Goal: Check status: Check status

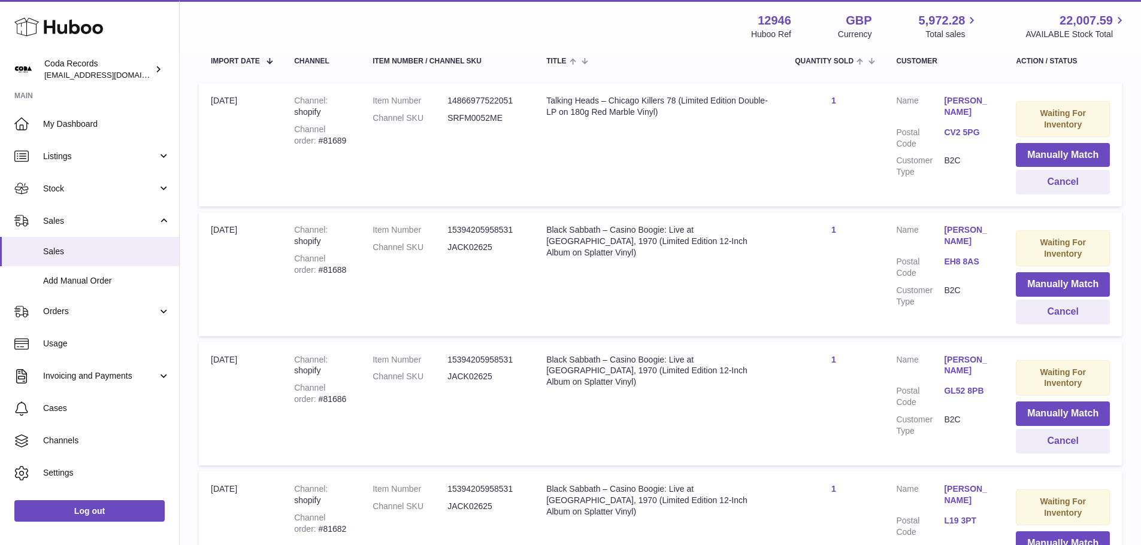
scroll to position [299, 0]
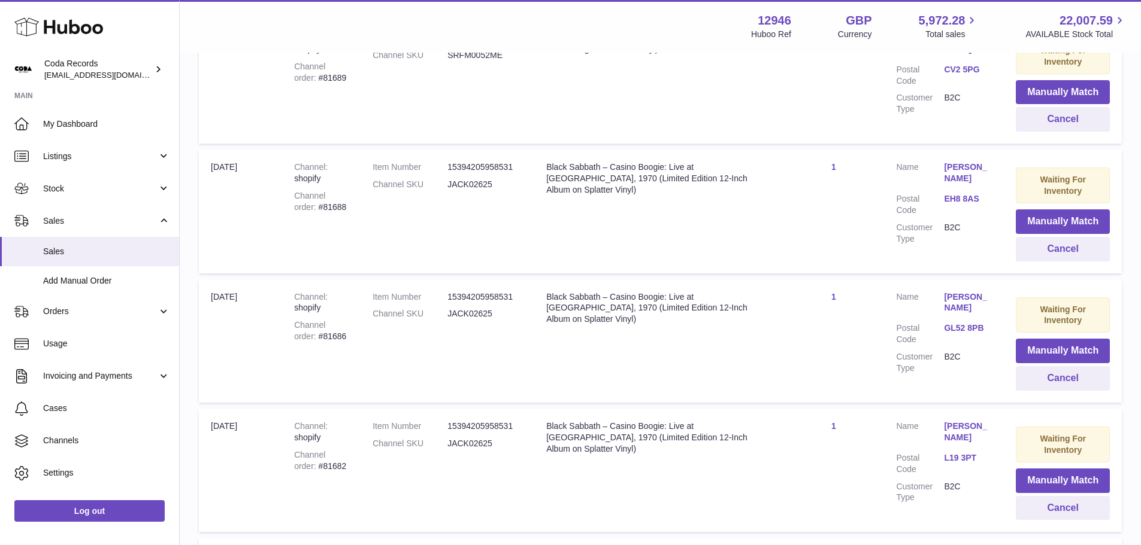
click at [312, 207] on div "Channel order #81688" at bounding box center [321, 201] width 54 height 23
copy div "81688"
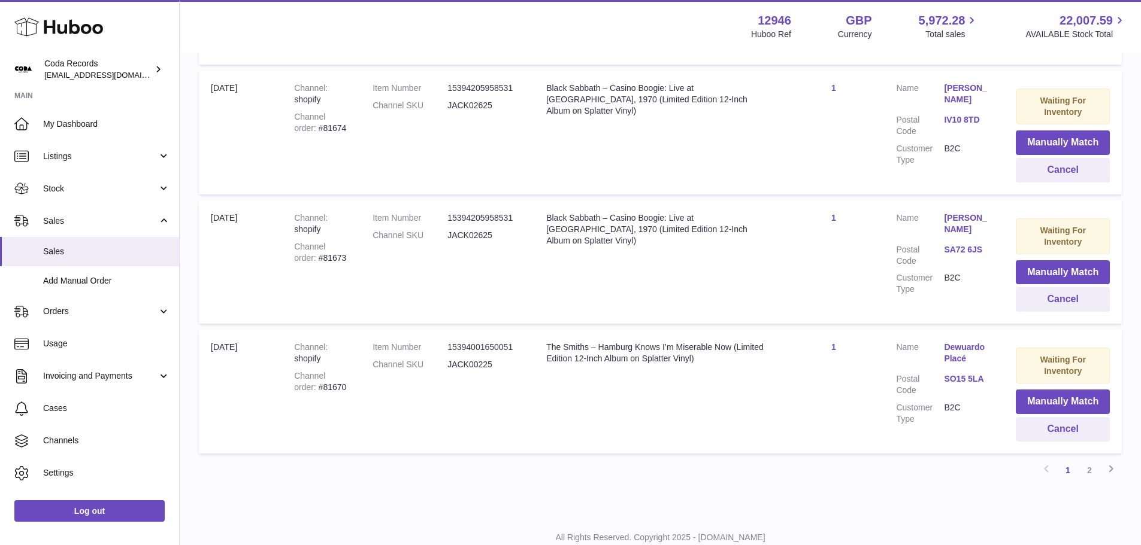
scroll to position [1135, 0]
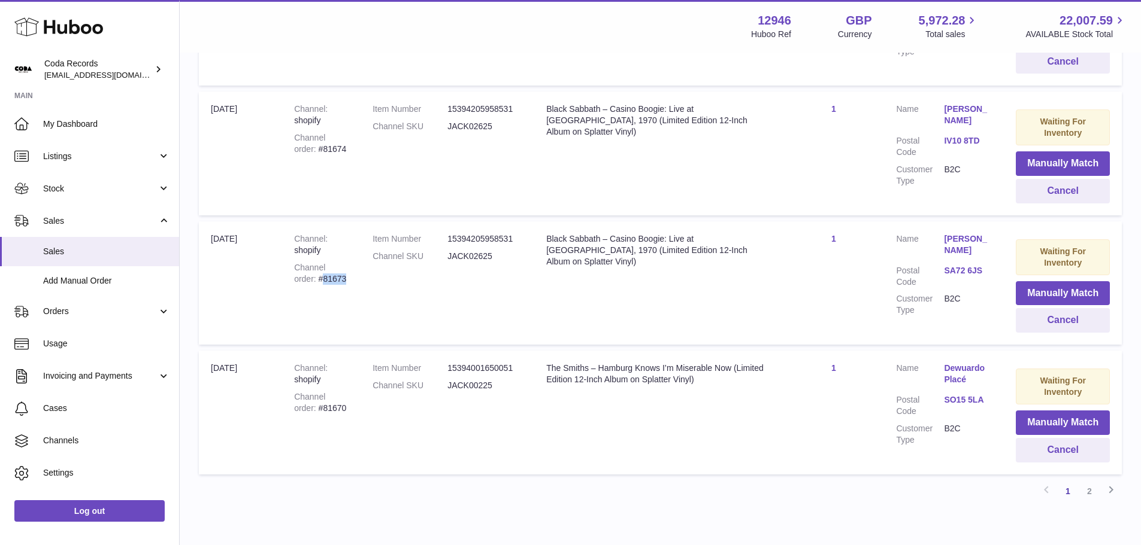
drag, startPoint x: 325, startPoint y: 281, endPoint x: 299, endPoint y: 277, distance: 26.1
click at [299, 277] on div "Channel order #81673" at bounding box center [321, 273] width 54 height 23
copy div "81673"
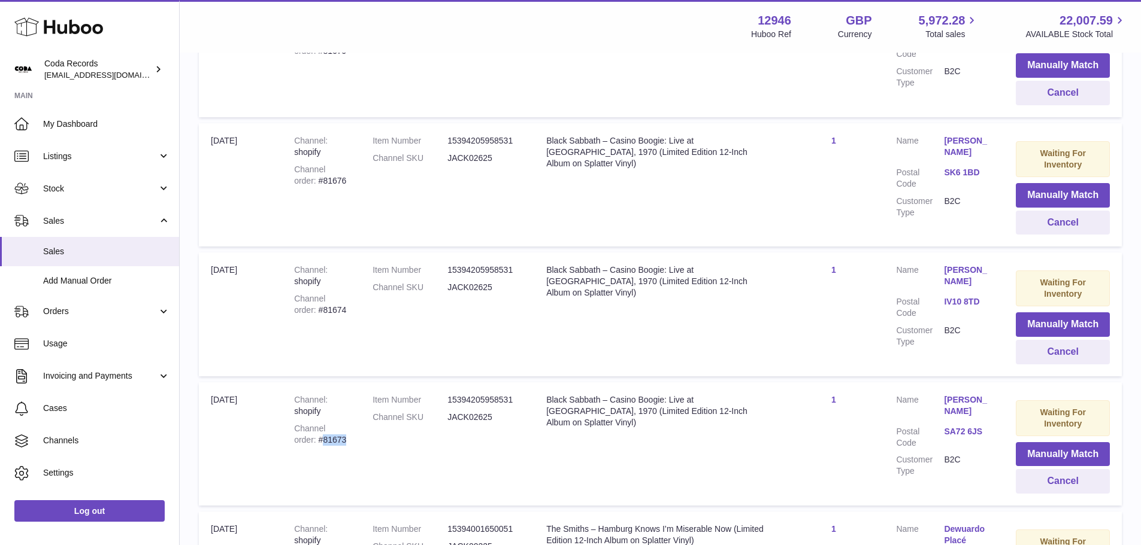
scroll to position [955, 0]
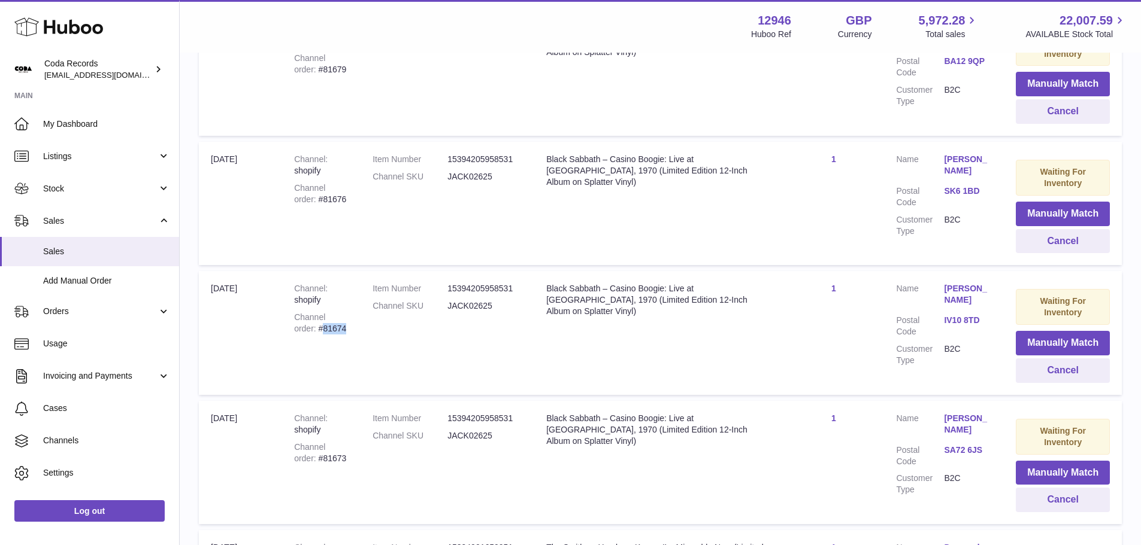
drag, startPoint x: 326, startPoint y: 330, endPoint x: 300, endPoint y: 326, distance: 26.7
click at [300, 326] on div "Channel order #81674" at bounding box center [321, 323] width 54 height 23
copy div "81674"
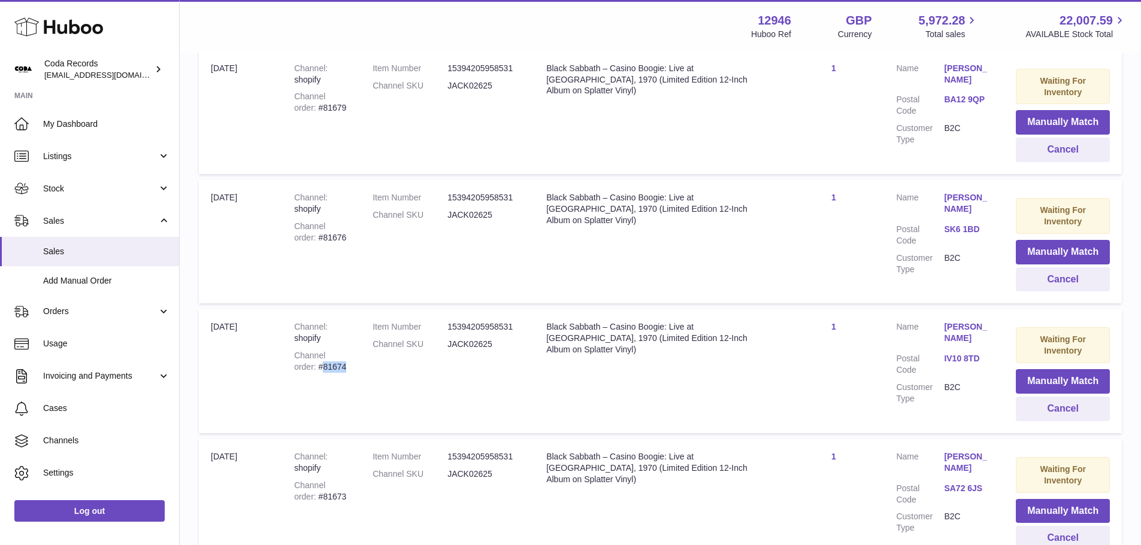
scroll to position [895, 0]
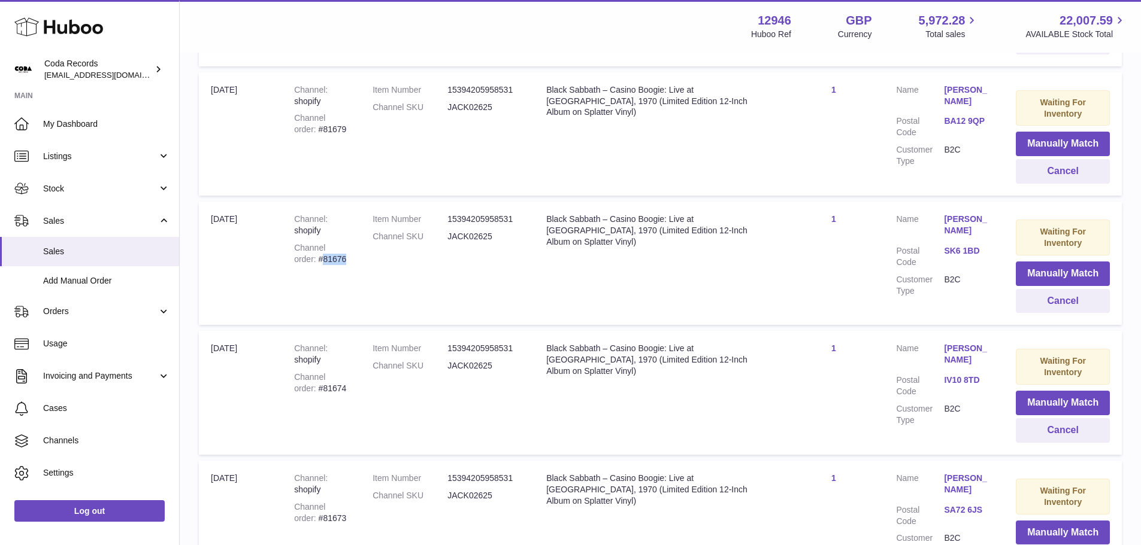
drag, startPoint x: 325, startPoint y: 261, endPoint x: 299, endPoint y: 260, distance: 26.4
click at [299, 260] on div "Channel order #81676" at bounding box center [321, 253] width 54 height 23
copy div "81676"
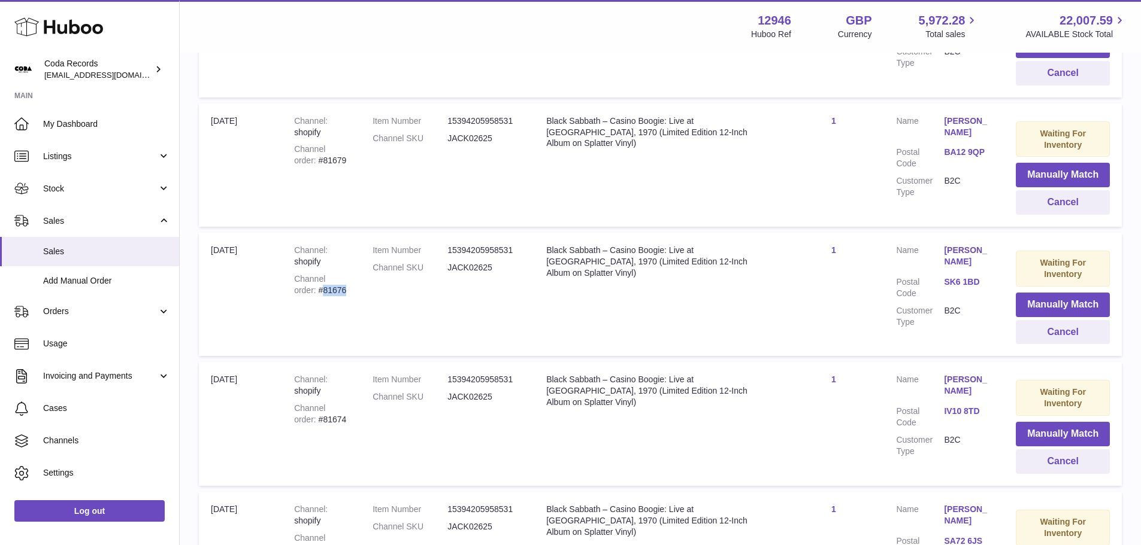
scroll to position [835, 0]
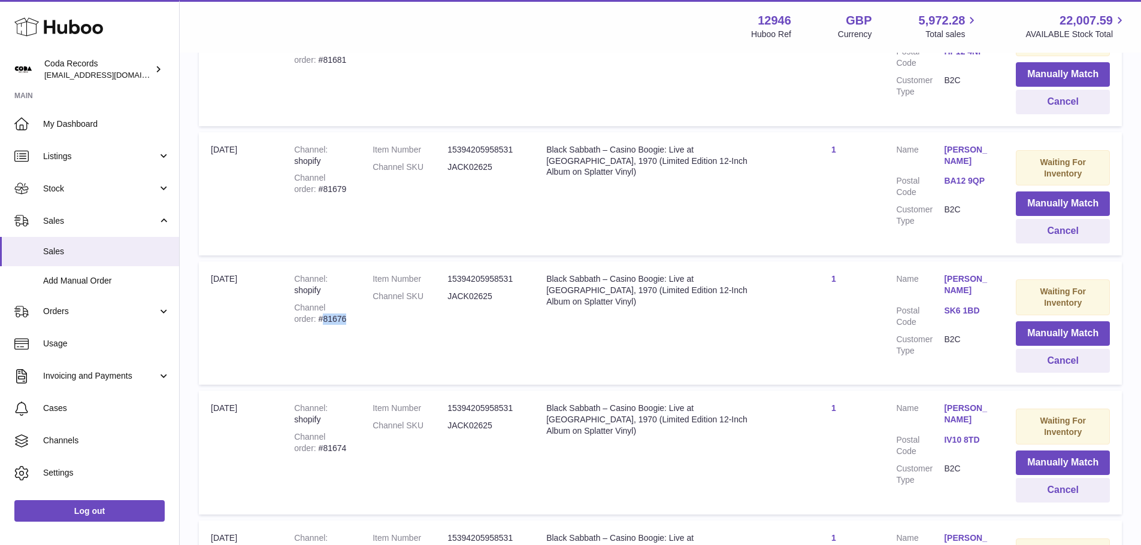
copy div "81676"
click at [1035, 365] on button "Cancel" at bounding box center [1062, 361] width 94 height 25
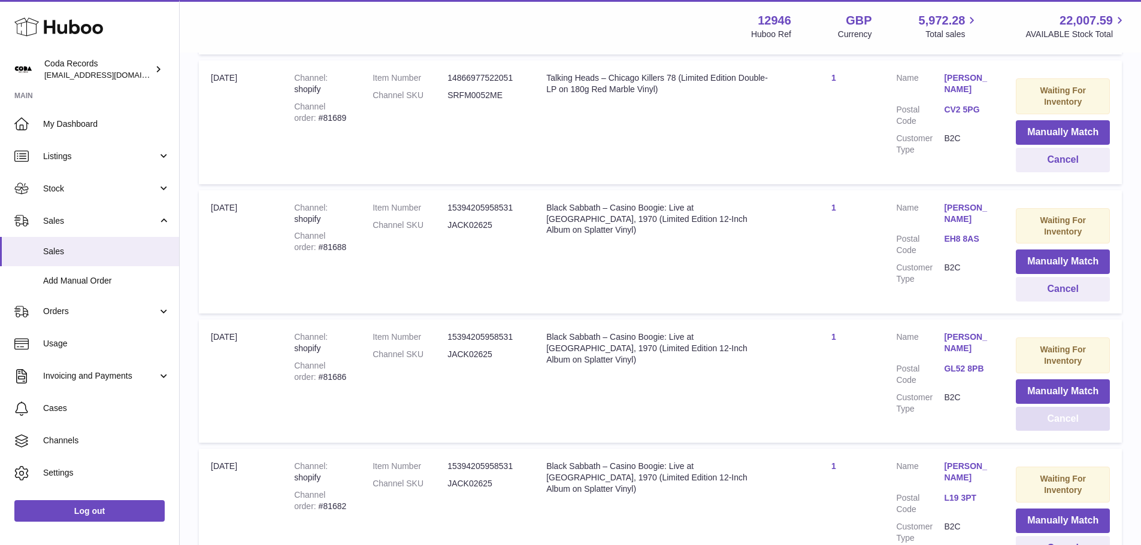
scroll to position [775, 0]
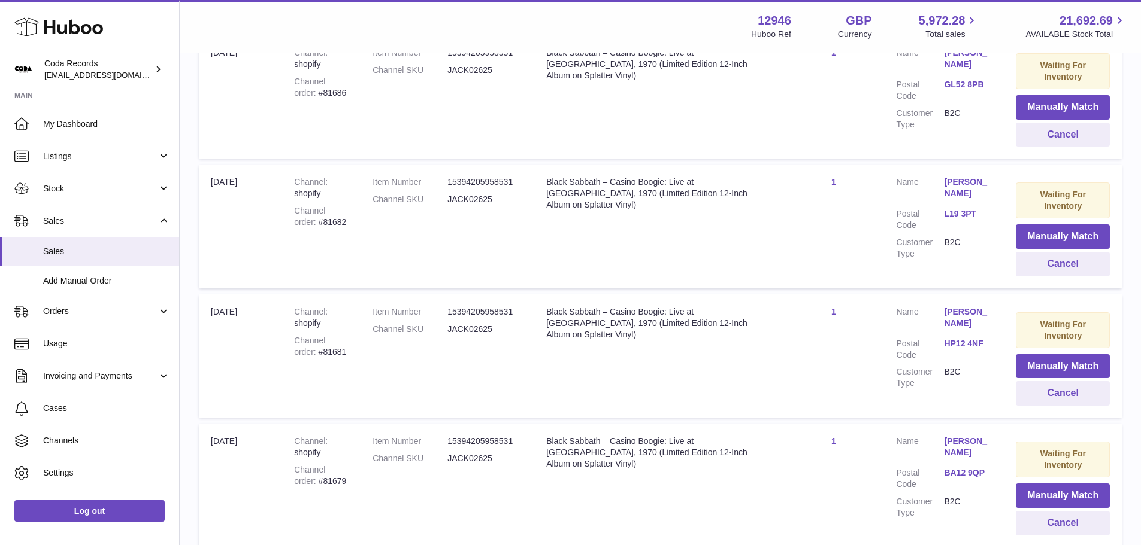
scroll to position [1194, 0]
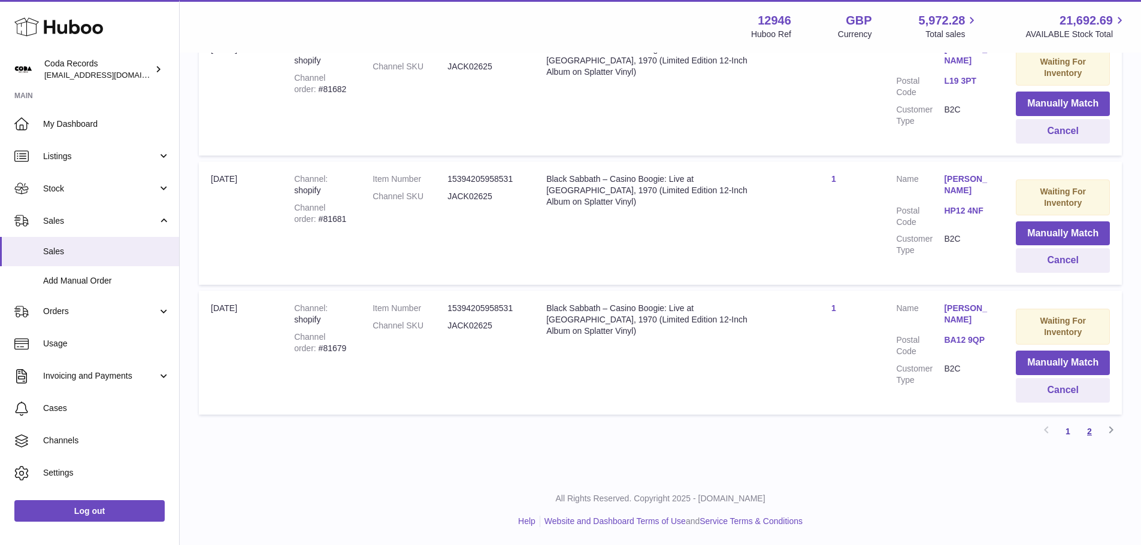
click at [1088, 429] on link "2" at bounding box center [1089, 432] width 22 height 22
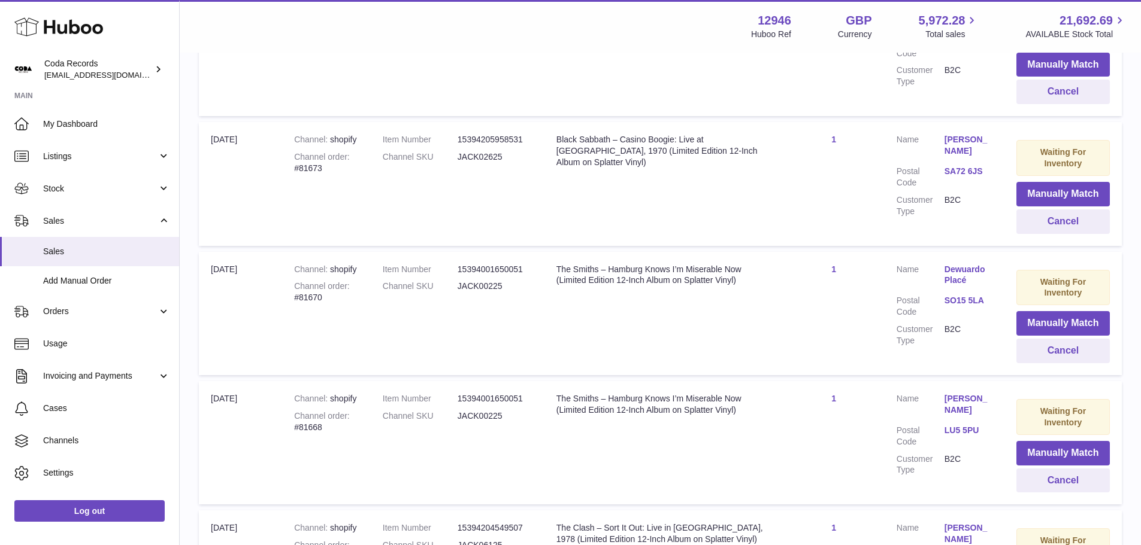
scroll to position [147, 0]
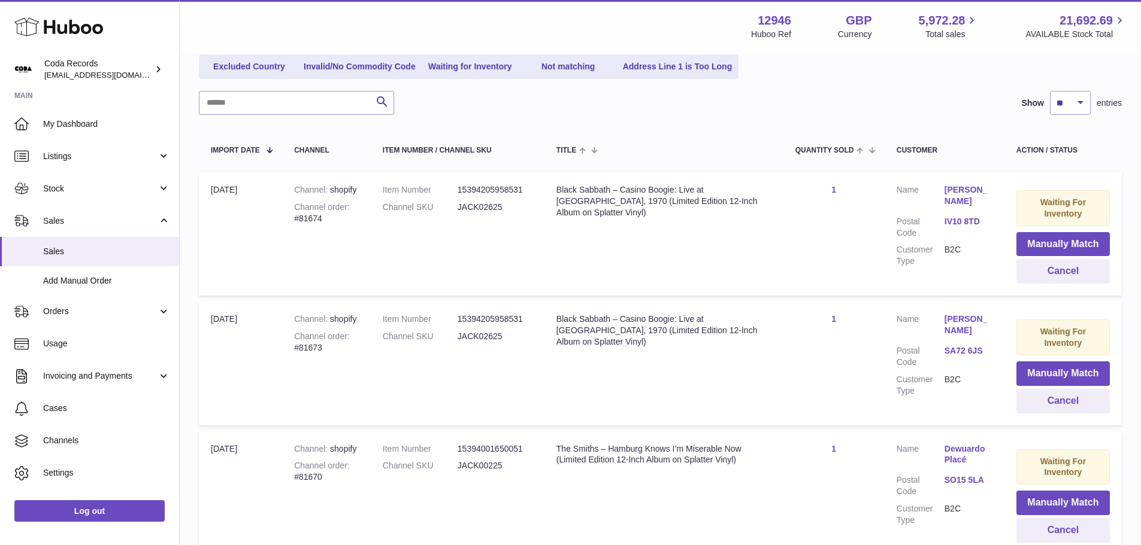
drag, startPoint x: 702, startPoint y: 6, endPoint x: 834, endPoint y: 101, distance: 162.7
click at [834, 101] on div "Search Show ** ** ** *** entries" at bounding box center [660, 103] width 923 height 24
drag, startPoint x: 838, startPoint y: 10, endPoint x: 901, endPoint y: 76, distance: 91.5
click at [901, 76] on div "Excluded Country Invalid/No Commodity Code Waiting for Inventory Not matching A…" at bounding box center [660, 66] width 923 height 25
click at [244, 108] on input "text" at bounding box center [296, 103] width 195 height 24
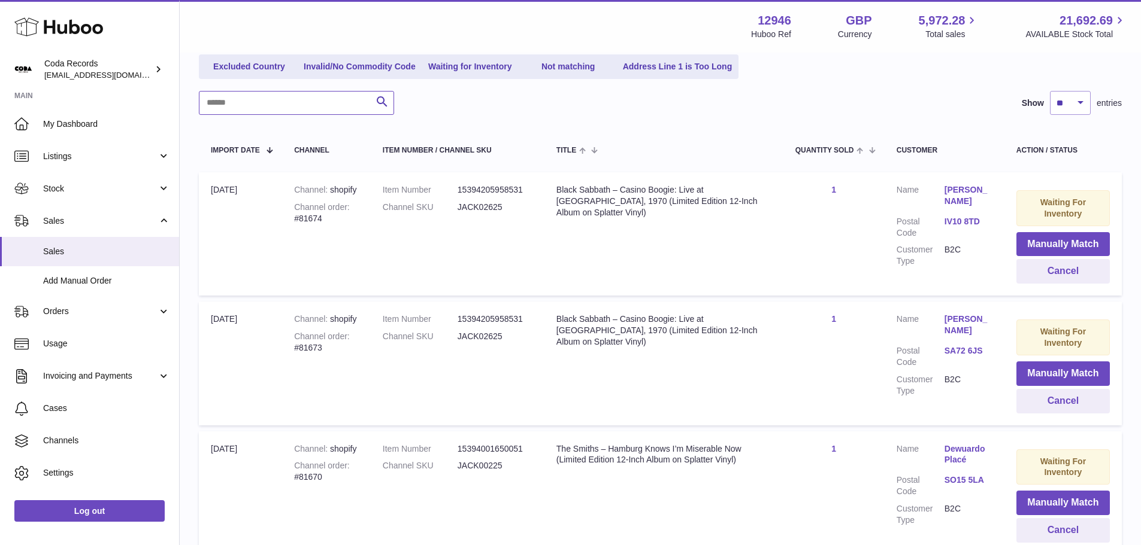
paste input "*****"
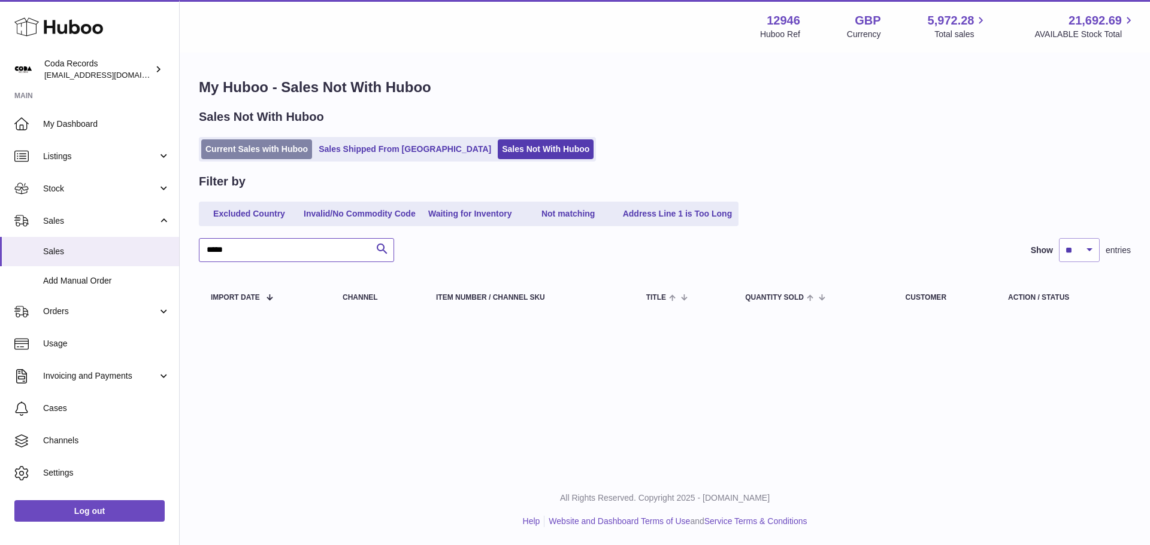
type input "*****"
click at [283, 156] on link "Current Sales with Huboo" at bounding box center [256, 150] width 111 height 20
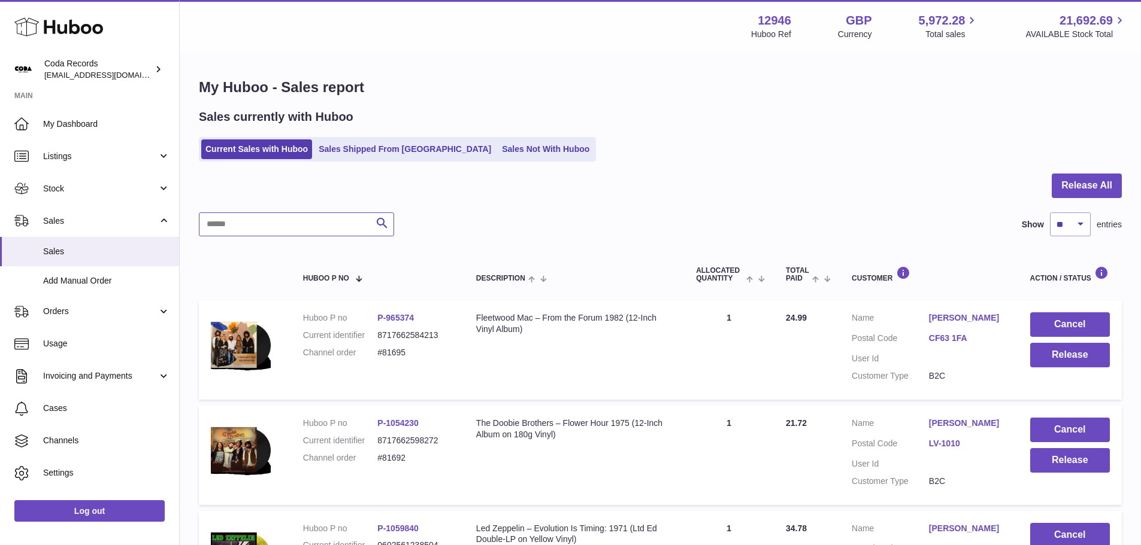
click at [296, 227] on input "text" at bounding box center [296, 225] width 195 height 24
paste input "*****"
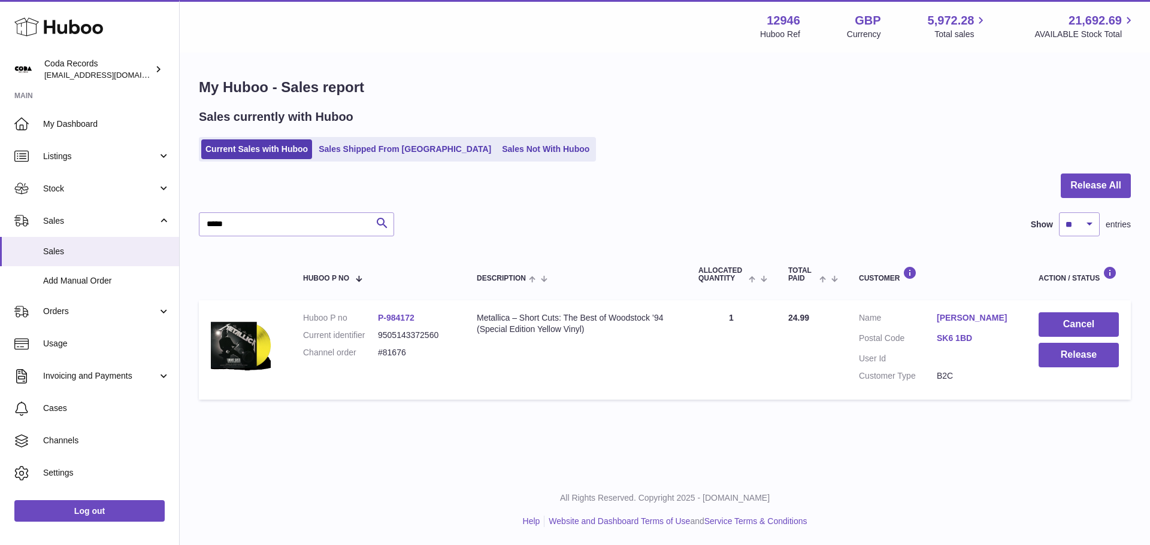
click at [953, 316] on link "[PERSON_NAME]" at bounding box center [975, 318] width 78 height 11
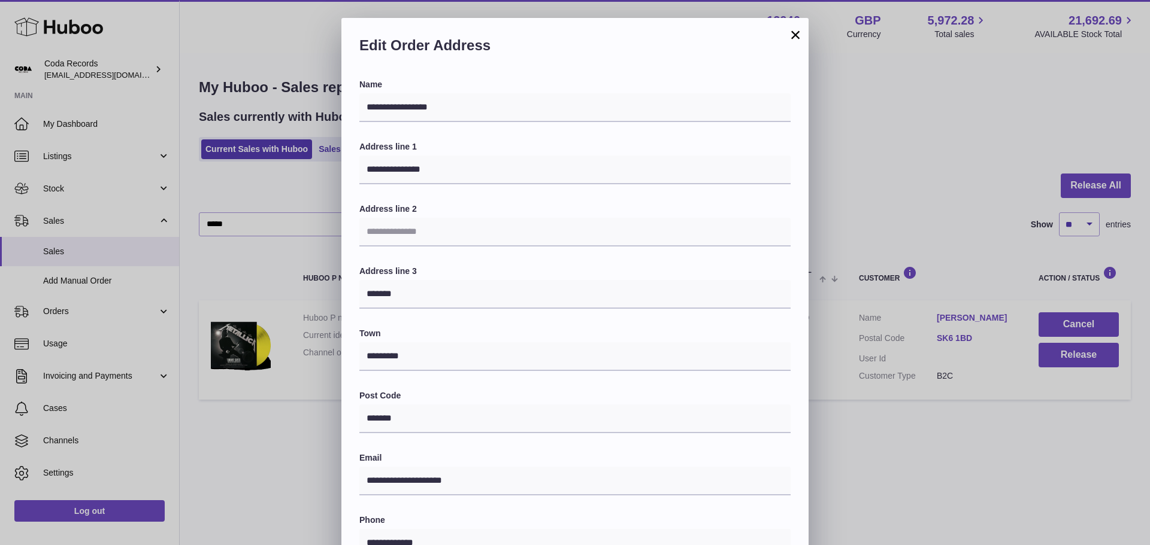
click at [848, 125] on div "**********" at bounding box center [575, 377] width 1150 height 718
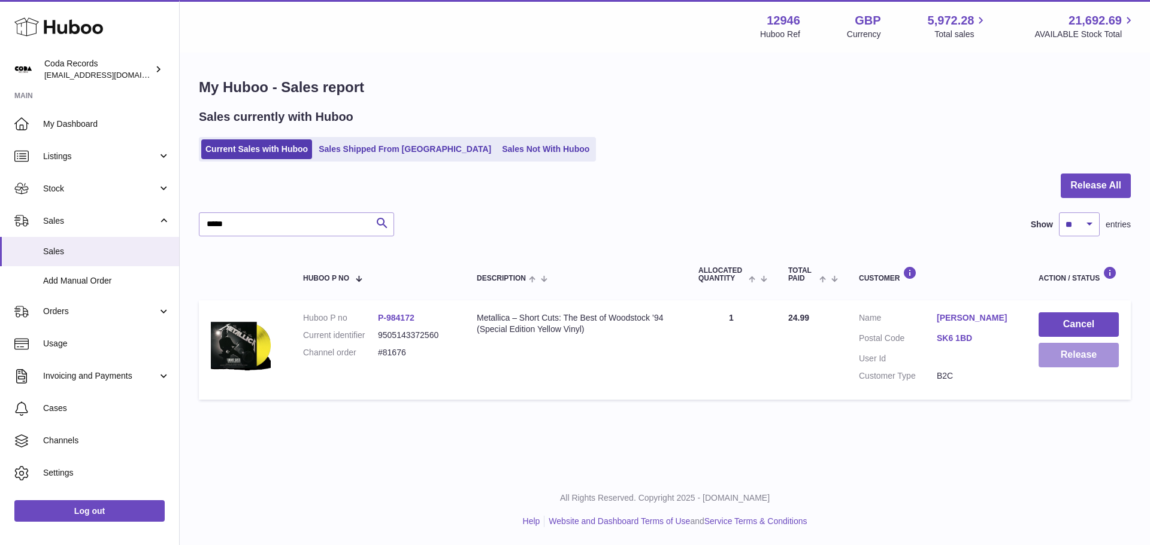
click at [1060, 362] on button "Release" at bounding box center [1078, 355] width 80 height 25
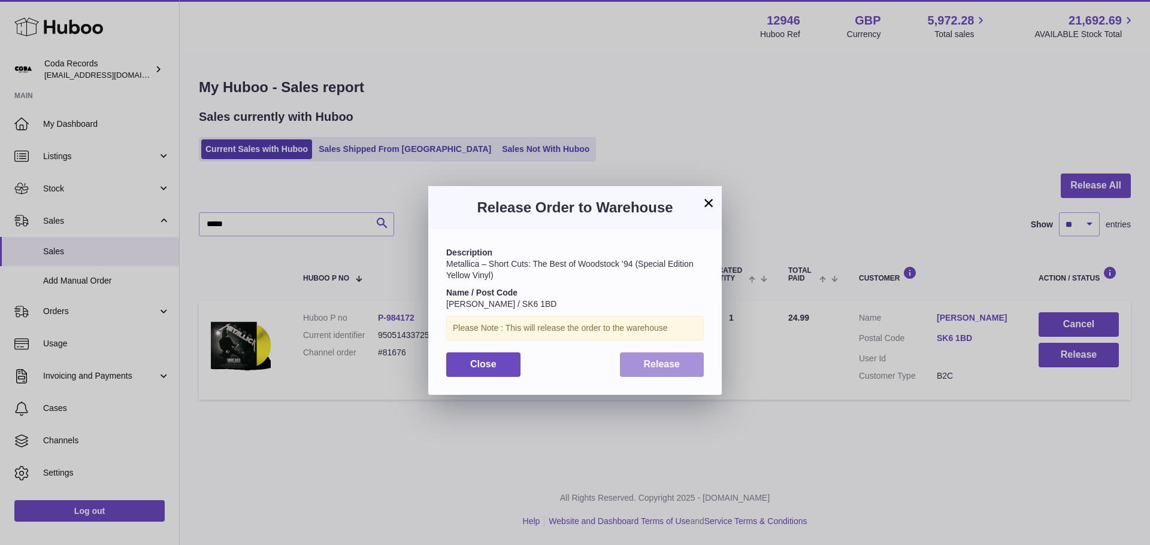
click at [663, 366] on span "Release" at bounding box center [662, 364] width 37 height 10
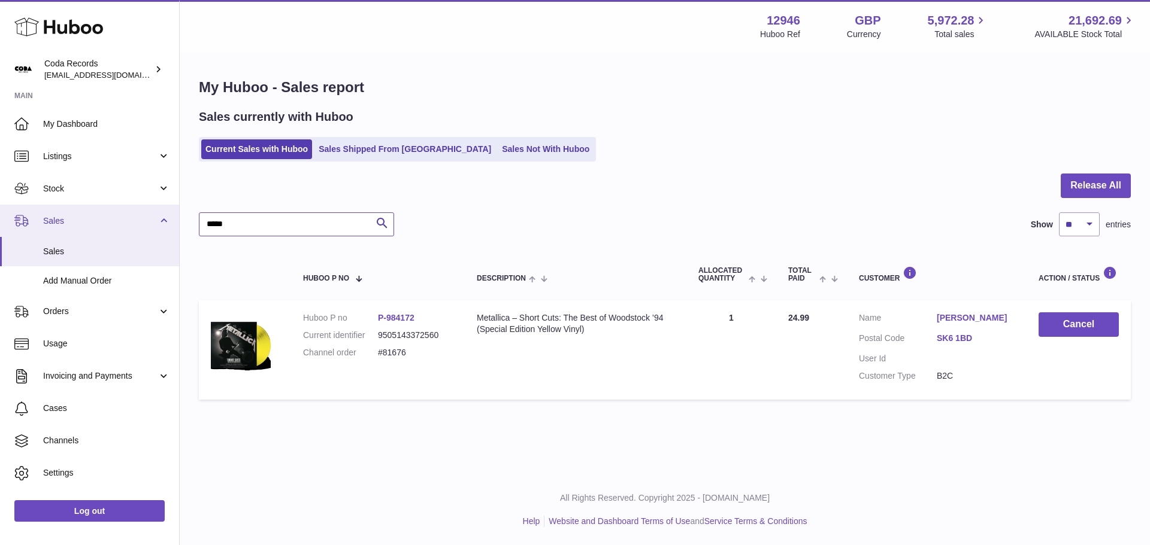
drag, startPoint x: 341, startPoint y: 217, endPoint x: 76, endPoint y: 219, distance: 264.6
click at [78, 217] on div "Huboo Coda Records [EMAIL_ADDRESS][DOMAIN_NAME] Main My Dashboard Listings Not …" at bounding box center [575, 272] width 1150 height 545
paste input "**********"
type input "**********"
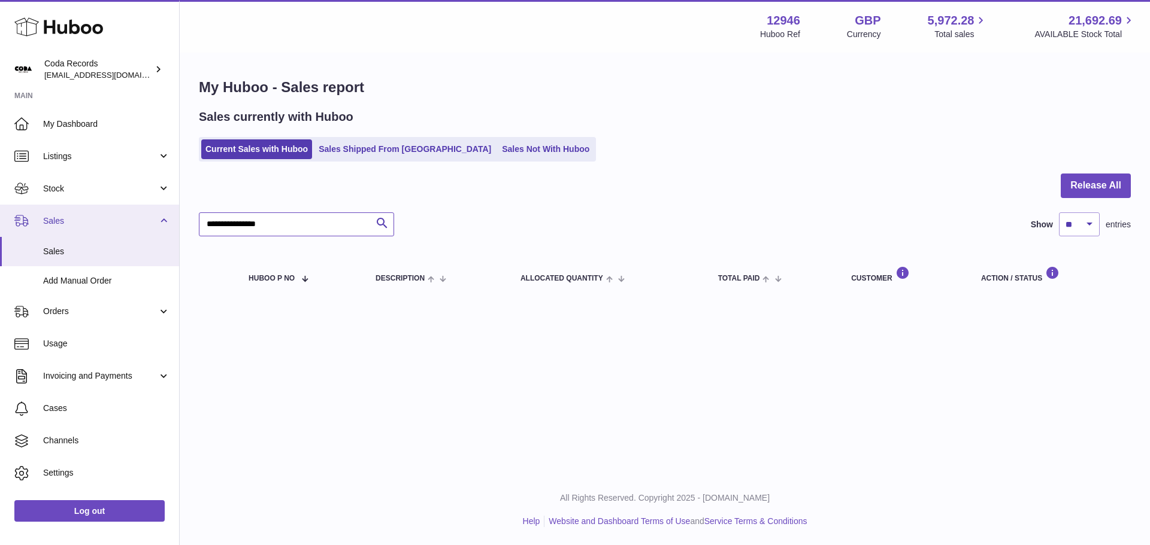
drag, startPoint x: 318, startPoint y: 223, endPoint x: 141, endPoint y: 215, distance: 176.8
click at [141, 215] on div "Huboo Coda Records [EMAIL_ADDRESS][DOMAIN_NAME] Main My Dashboard Listings Not …" at bounding box center [575, 272] width 1150 height 545
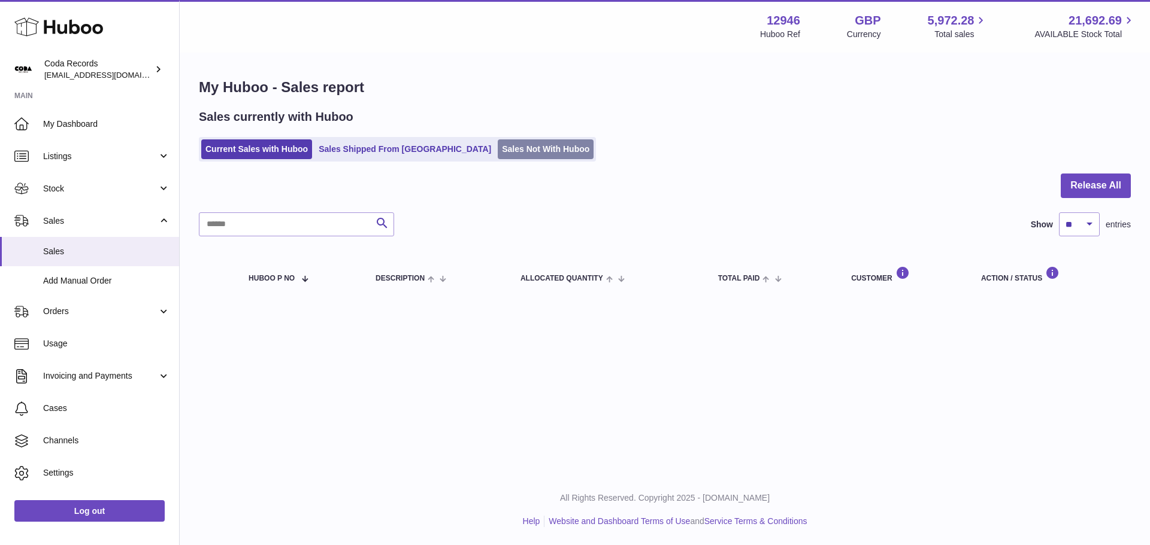
click at [508, 149] on link "Sales Not With Huboo" at bounding box center [546, 150] width 96 height 20
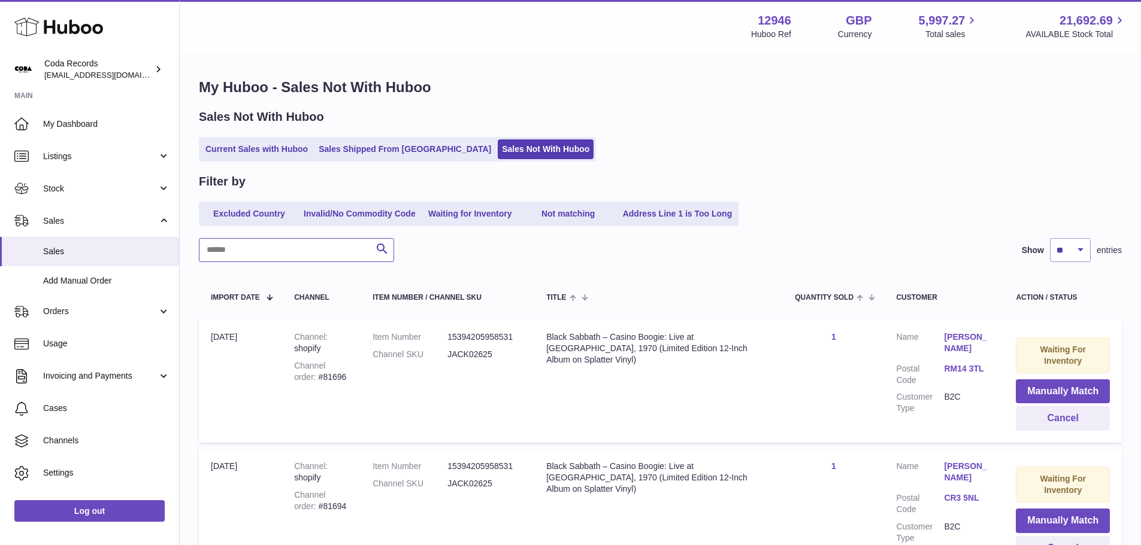
click at [298, 253] on input "text" at bounding box center [296, 250] width 195 height 24
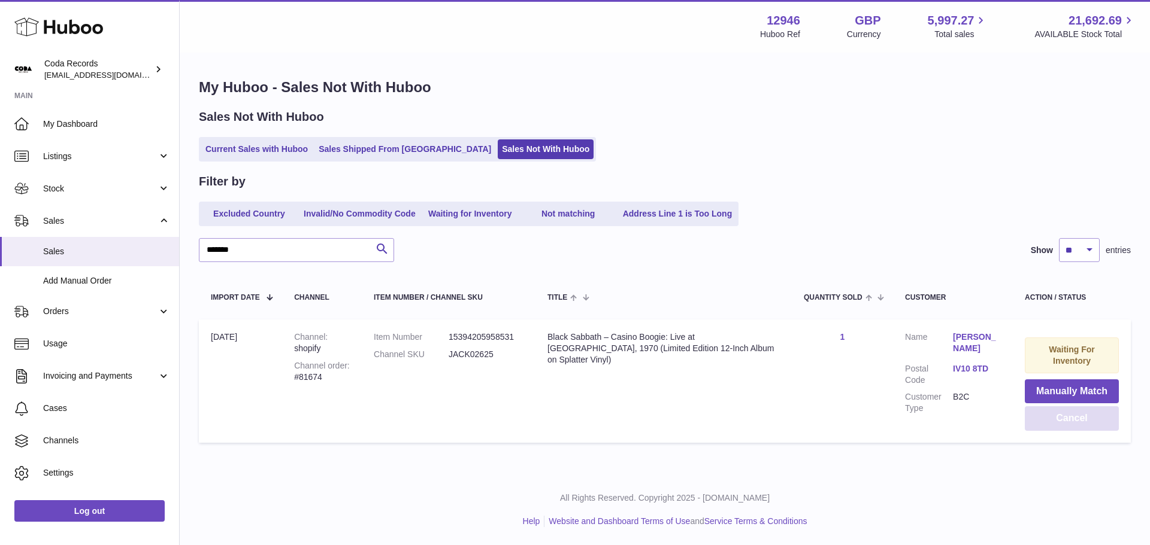
click at [1088, 424] on button "Cancel" at bounding box center [1071, 419] width 94 height 25
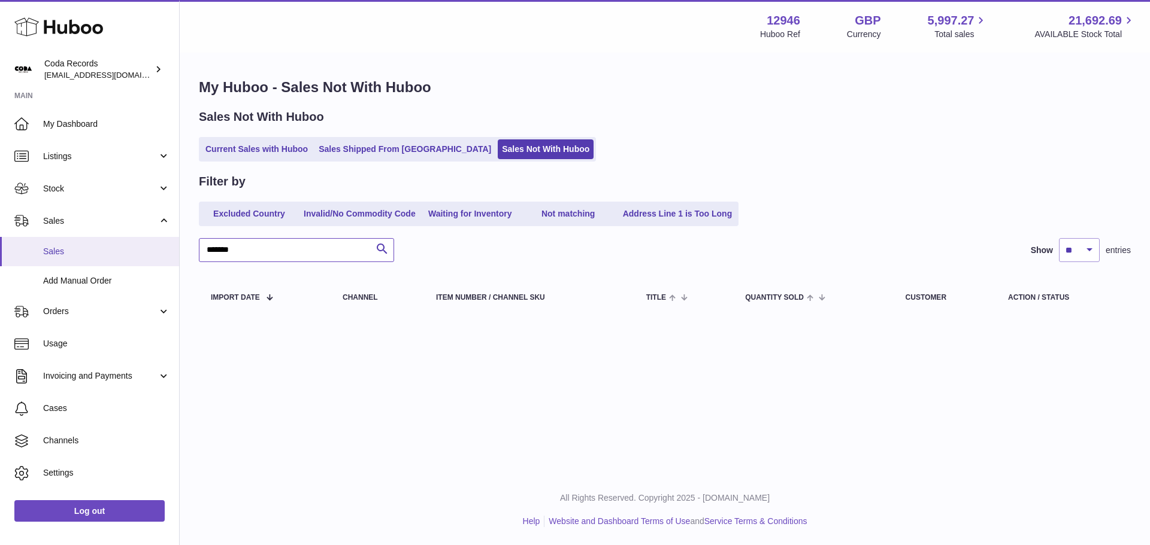
drag, startPoint x: 306, startPoint y: 254, endPoint x: 151, endPoint y: 249, distance: 155.2
click at [156, 245] on div "Huboo Coda Records haz@pcatmedia.com Main My Dashboard Listings Not with Huboo …" at bounding box center [575, 272] width 1150 height 545
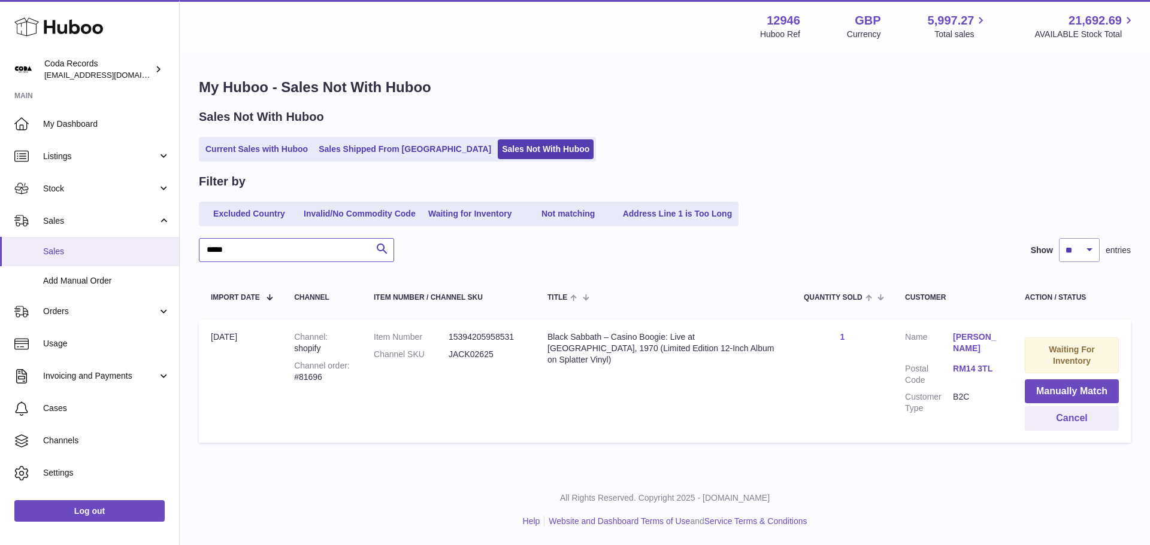
drag, startPoint x: 216, startPoint y: 253, endPoint x: 172, endPoint y: 257, distance: 44.6
click at [173, 256] on div "Huboo Coda Records haz@pcatmedia.com Main My Dashboard Listings Not with Huboo …" at bounding box center [575, 272] width 1150 height 545
paste input "text"
type input "*****"
click at [1060, 426] on button "Cancel" at bounding box center [1071, 419] width 94 height 25
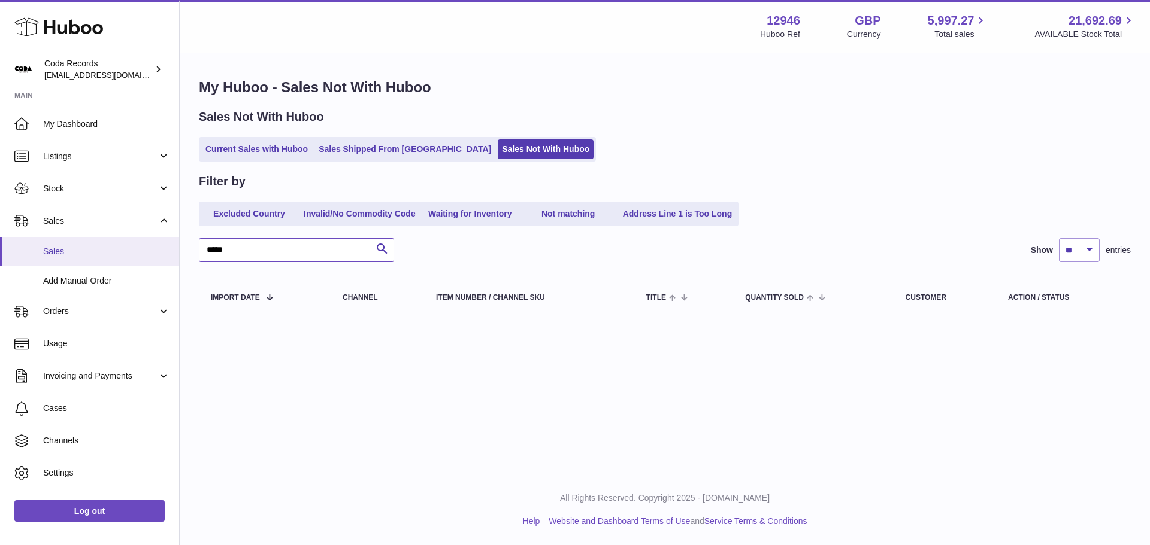
drag, startPoint x: 201, startPoint y: 245, endPoint x: 157, endPoint y: 245, distance: 44.3
click at [157, 245] on div "Huboo Coda Records haz@pcatmedia.com Main My Dashboard Listings Not with Huboo …" at bounding box center [575, 272] width 1150 height 545
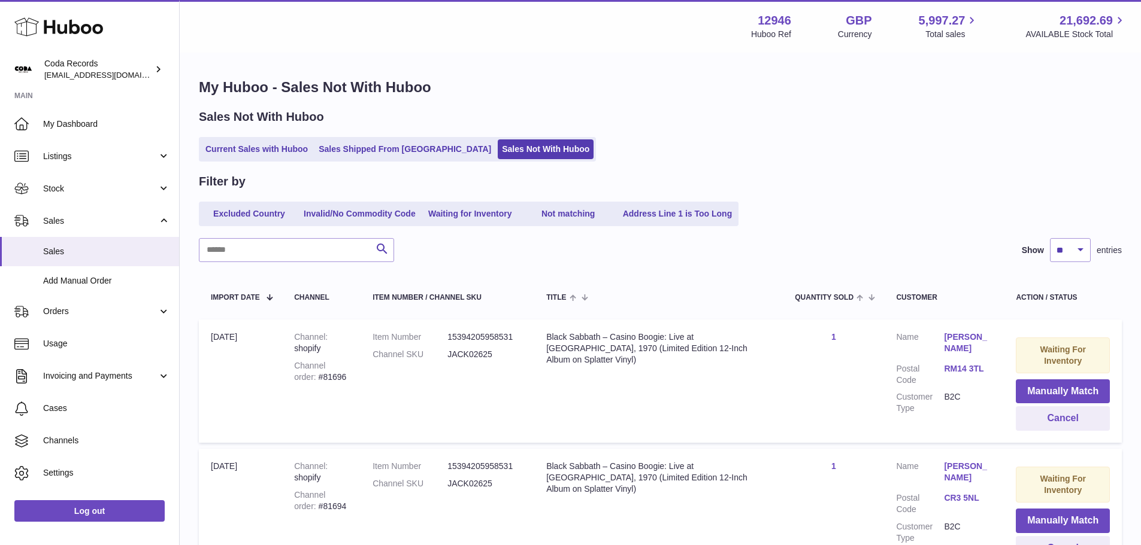
click at [703, 110] on div "Sales Not With Huboo" at bounding box center [660, 117] width 923 height 16
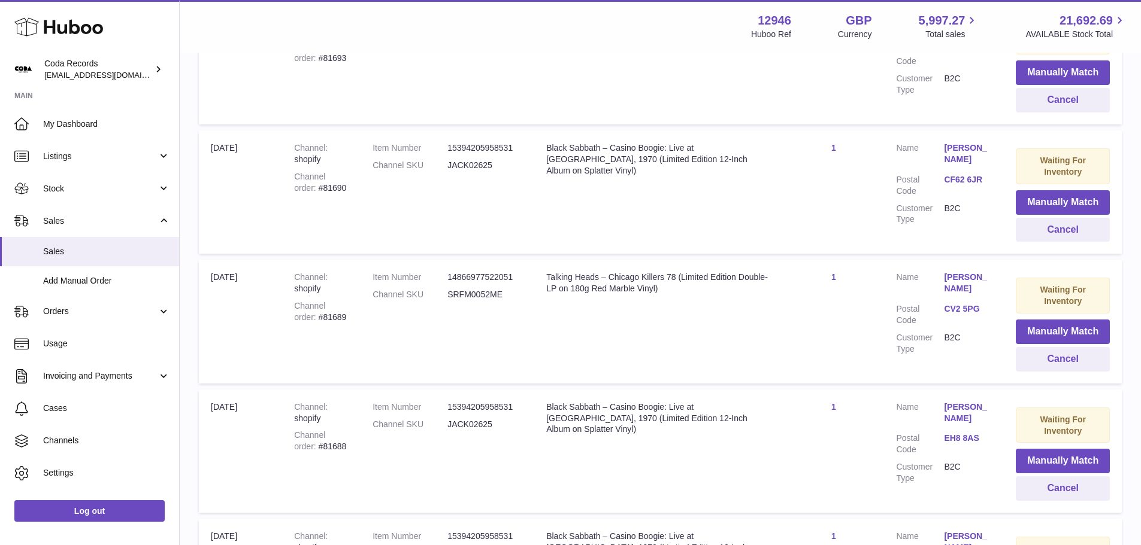
scroll to position [596, 0]
